Goal: Transaction & Acquisition: Purchase product/service

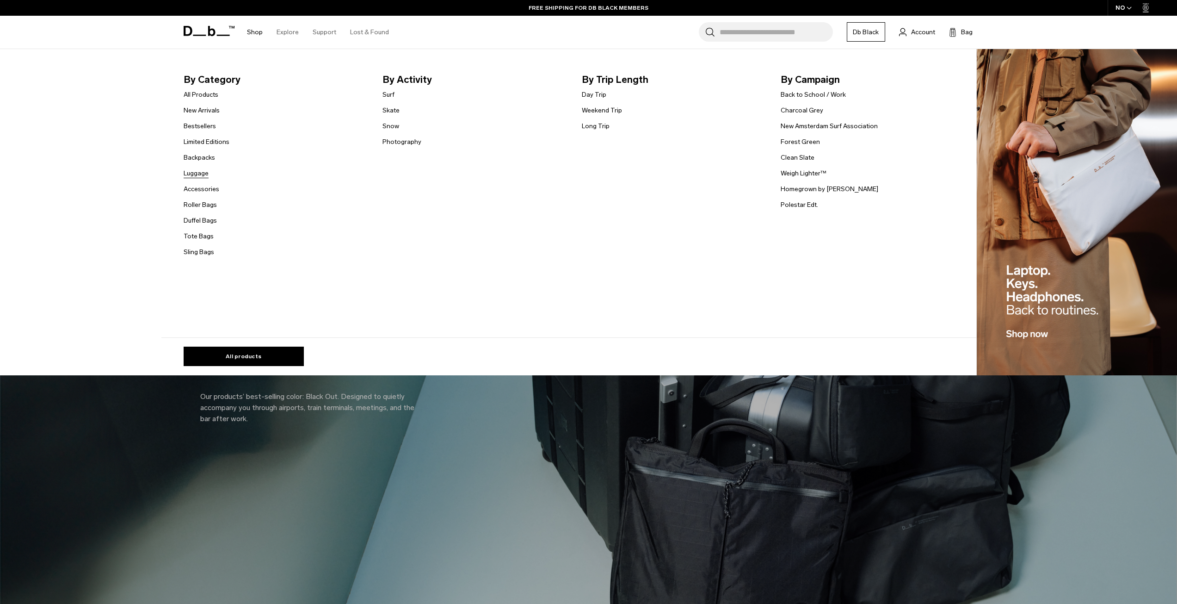
click at [203, 168] on link "Luggage" at bounding box center [196, 173] width 25 height 10
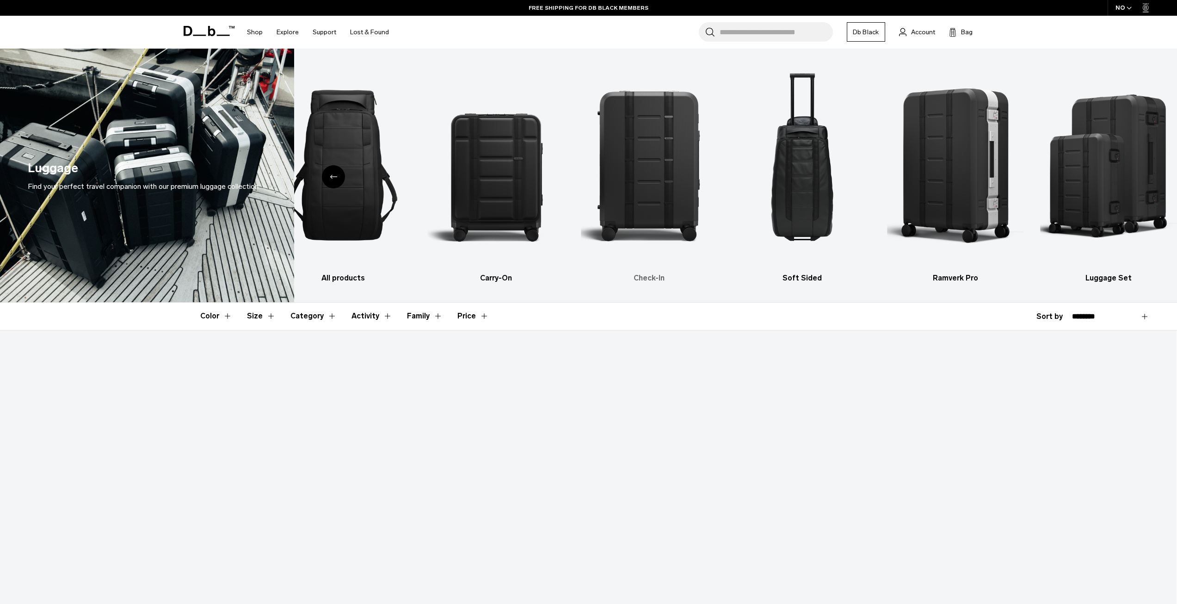
click at [648, 197] on img "3 / 6" at bounding box center [649, 164] width 137 height 205
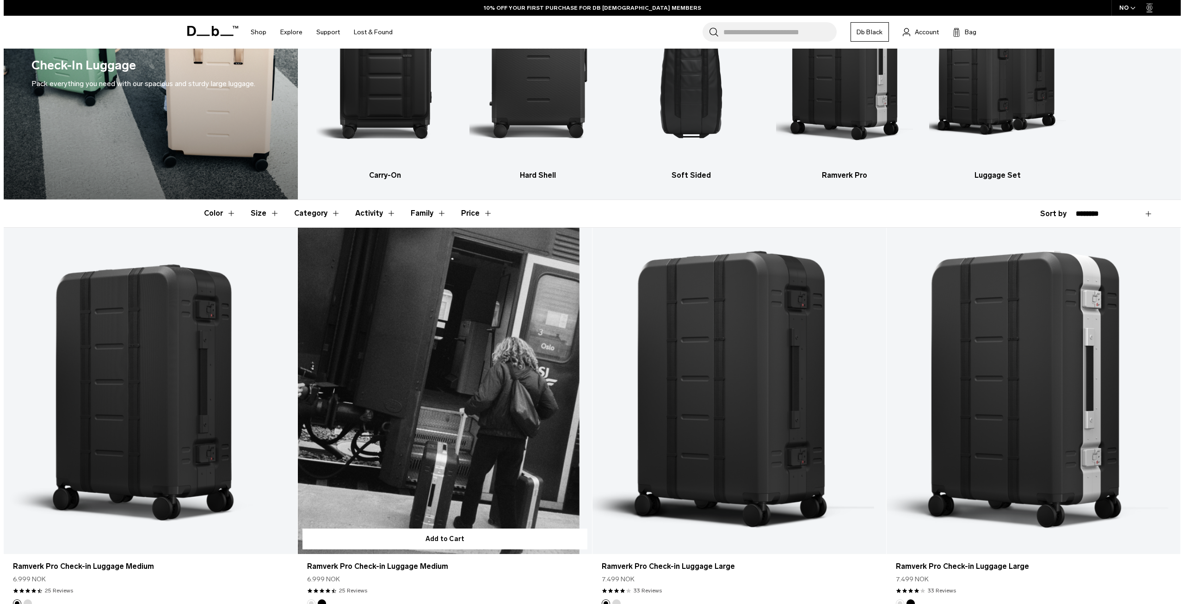
scroll to position [231, 0]
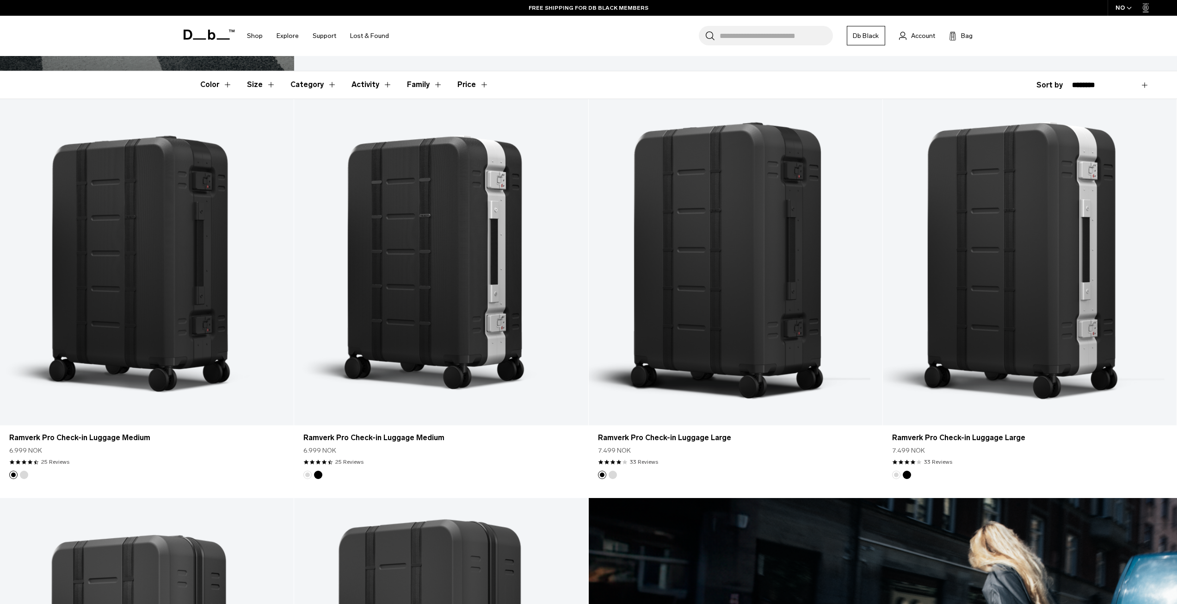
click at [1119, 8] on div "NO" at bounding box center [1124, 8] width 32 height 16
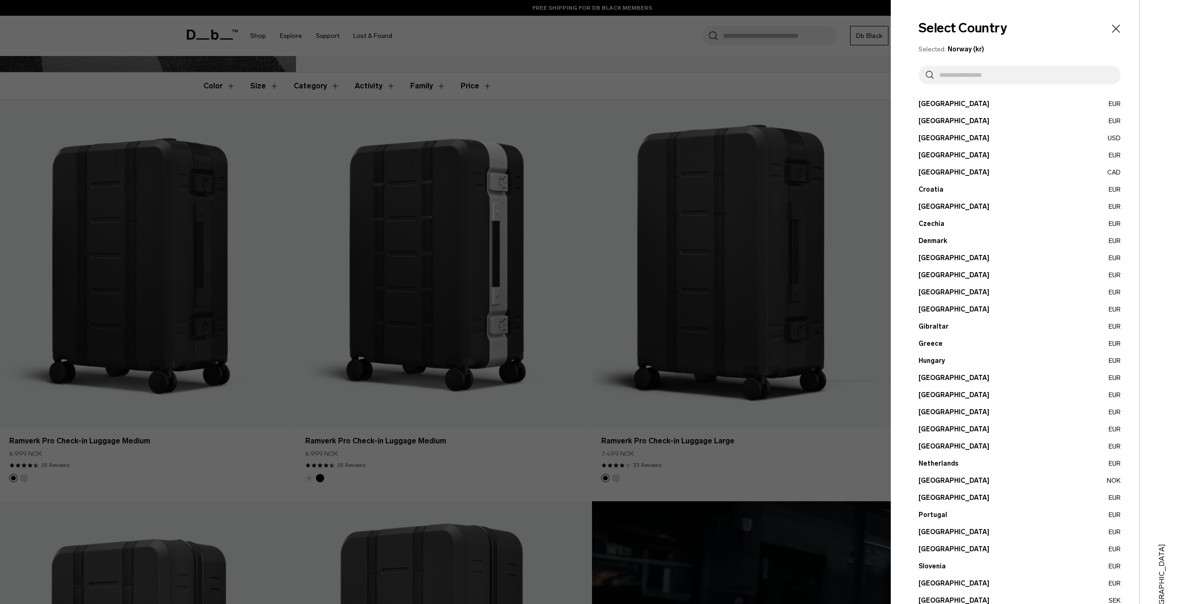
click at [933, 259] on button "Estonia EUR" at bounding box center [1019, 258] width 202 height 10
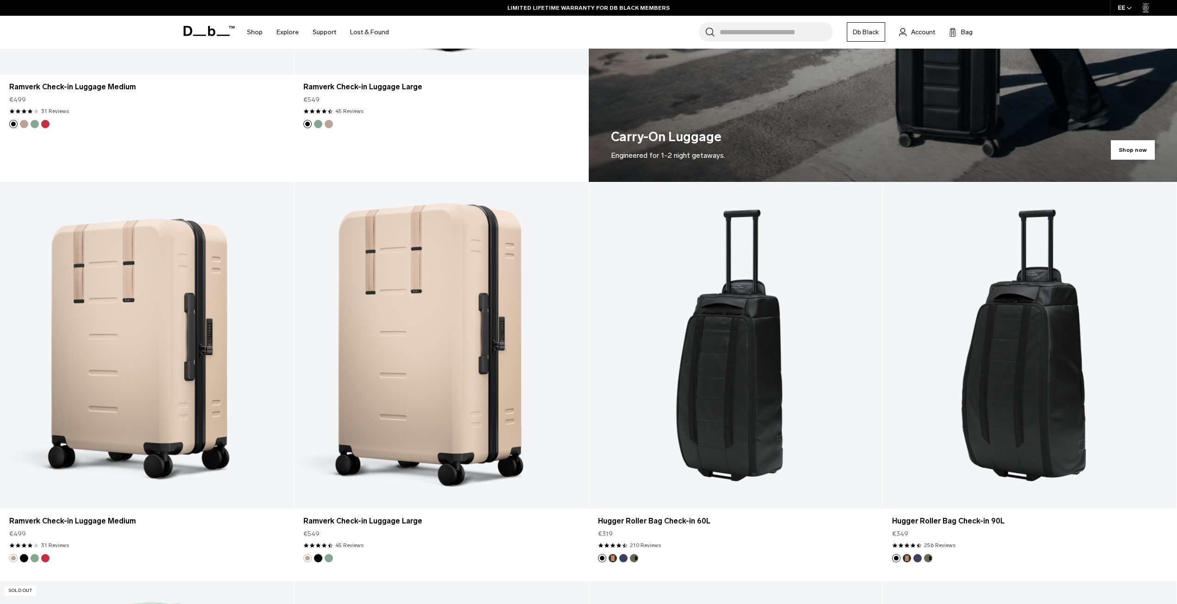
scroll to position [1064, 0]
